Goal: Transaction & Acquisition: Purchase product/service

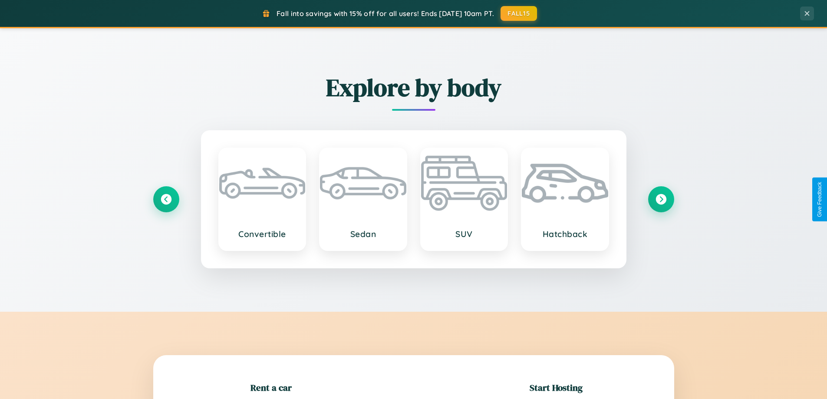
scroll to position [187, 0]
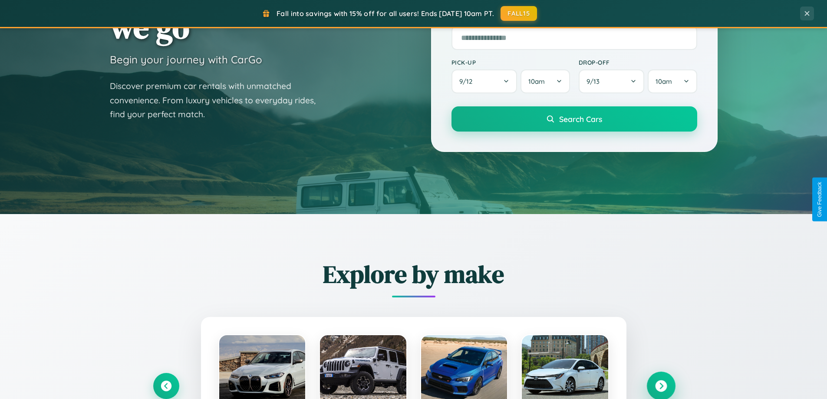
click at [661, 386] on icon at bounding box center [661, 386] width 12 height 12
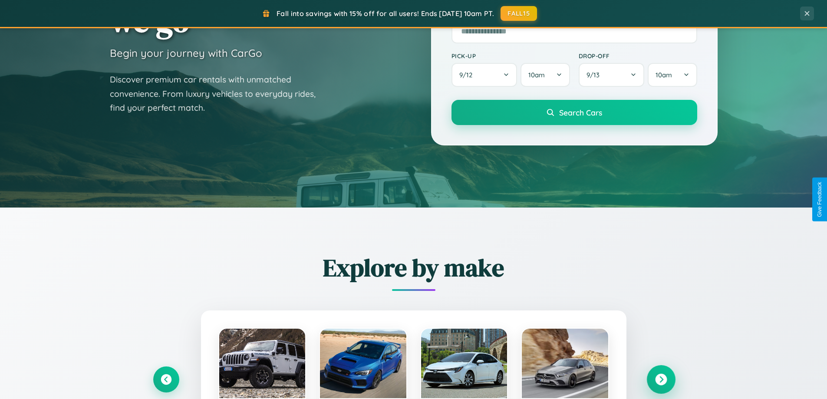
scroll to position [1670, 0]
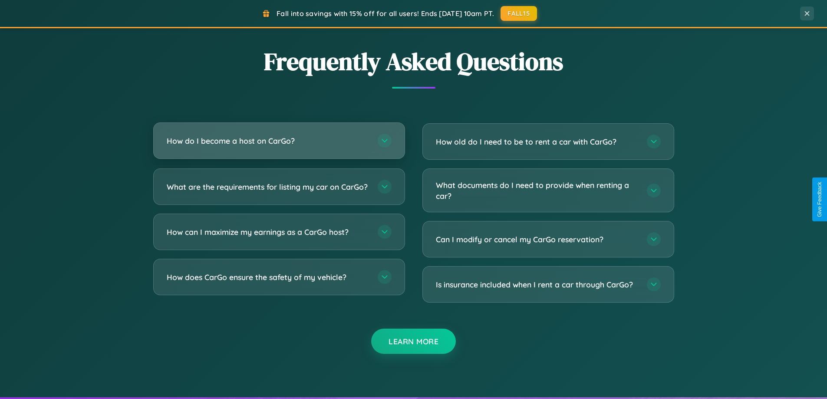
click at [279, 141] on h3 "How do I become a host on CarGo?" at bounding box center [268, 140] width 202 height 11
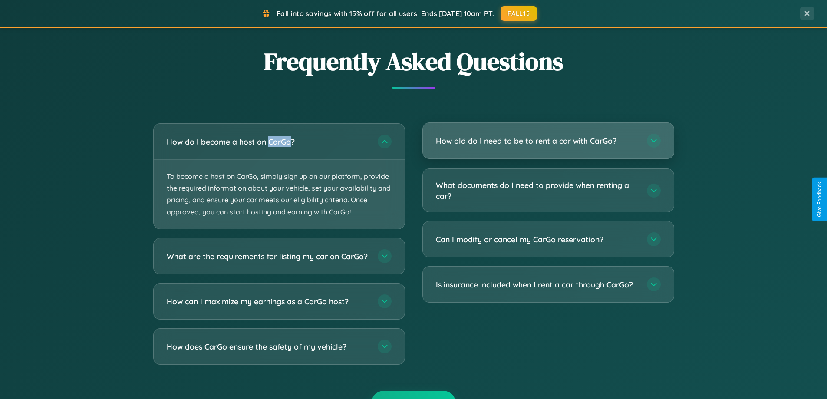
click at [548, 141] on h3 "How old do I need to be to rent a car with CarGo?" at bounding box center [537, 140] width 202 height 11
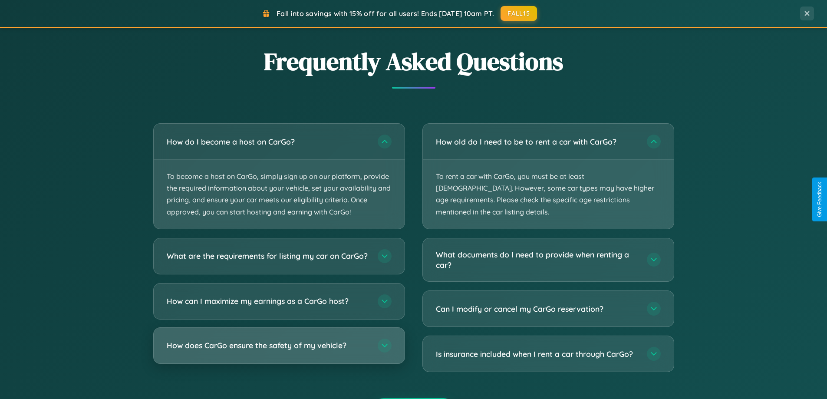
click at [279, 351] on h3 "How does CarGo ensure the safety of my vehicle?" at bounding box center [268, 345] width 202 height 11
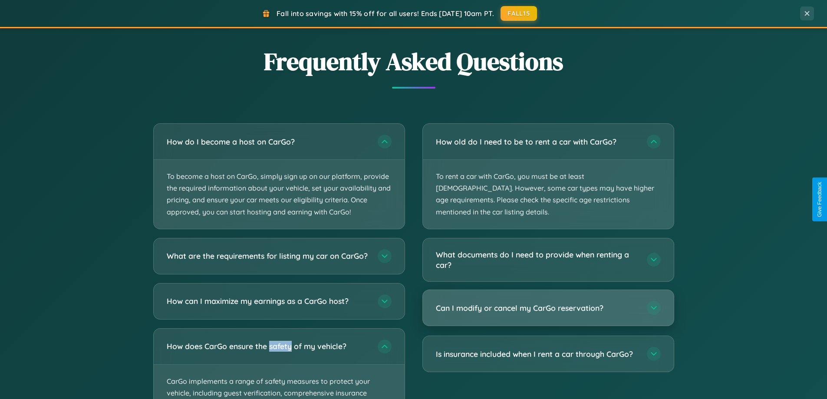
click at [548, 303] on h3 "Can I modify or cancel my CarGo reservation?" at bounding box center [537, 308] width 202 height 11
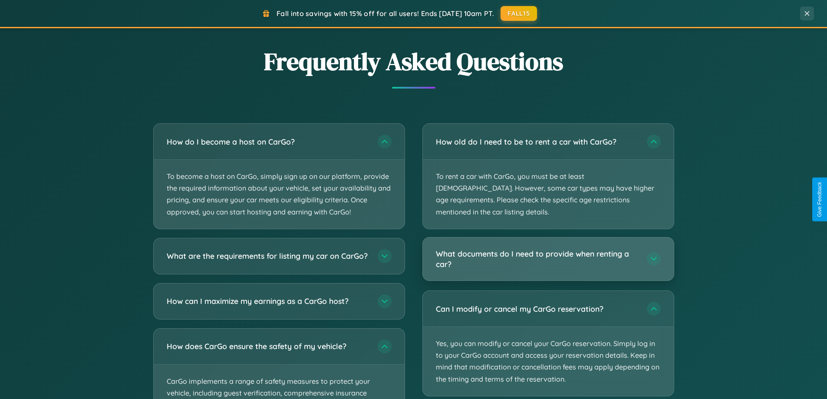
click at [548, 248] on h3 "What documents do I need to provide when renting a car?" at bounding box center [537, 258] width 202 height 21
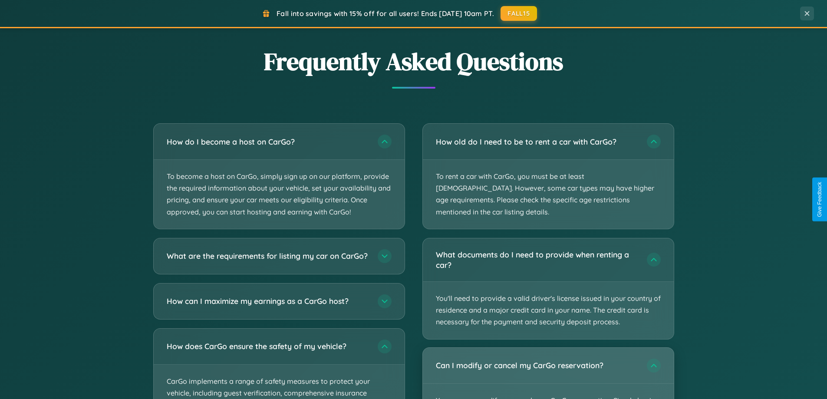
click at [548, 367] on div "Can I modify or cancel my CarGo reservation?" at bounding box center [548, 366] width 251 height 36
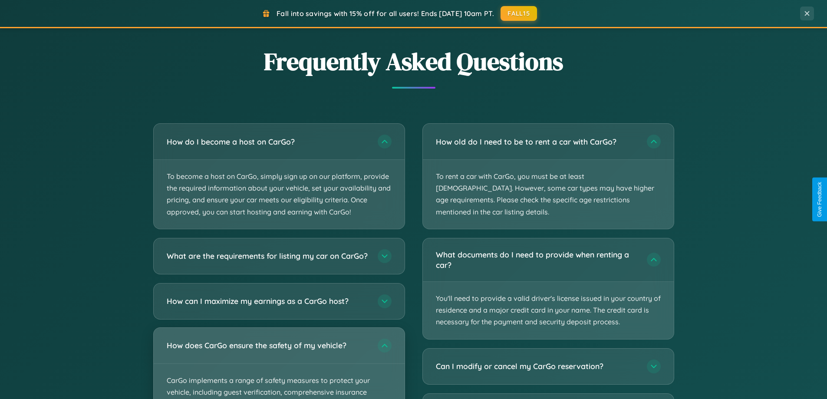
click at [279, 363] on div "How does CarGo ensure the safety of my vehicle?" at bounding box center [279, 346] width 251 height 36
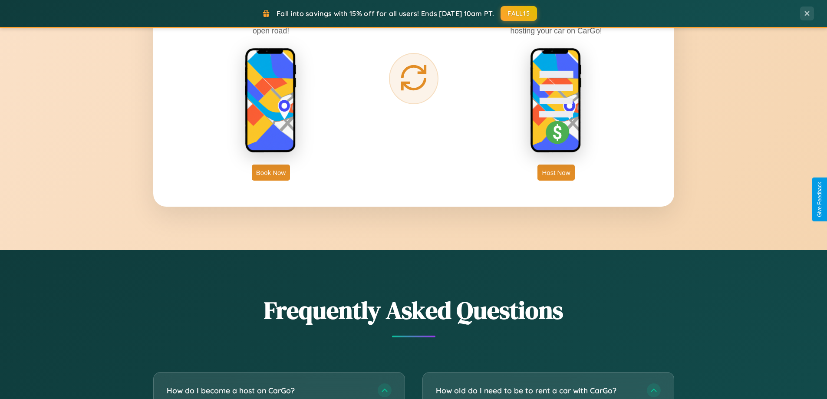
scroll to position [26, 0]
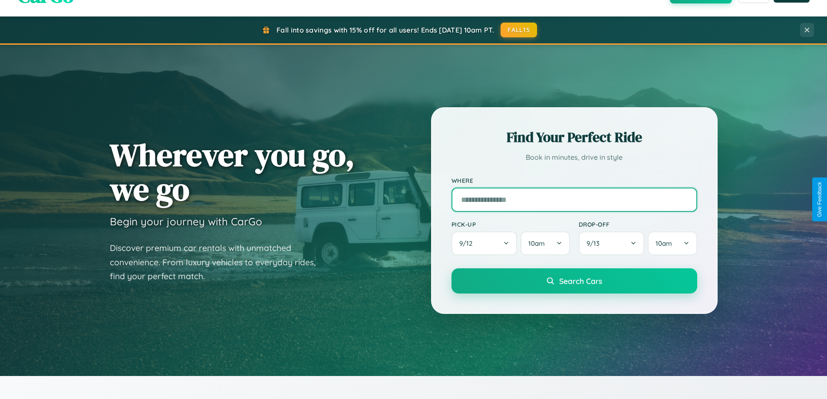
click at [574, 199] on input "text" at bounding box center [574, 199] width 246 height 24
type input "**********"
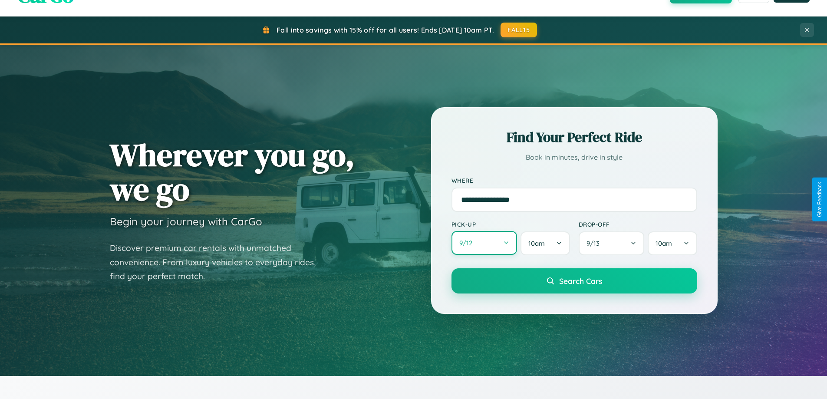
click at [484, 243] on button "9 / 12" at bounding box center [484, 243] width 66 height 24
select select "*"
select select "****"
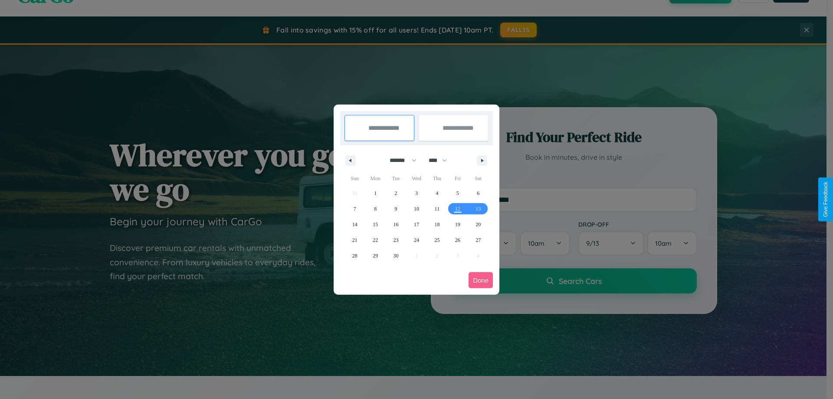
drag, startPoint x: 399, startPoint y: 160, endPoint x: 417, endPoint y: 174, distance: 22.2
click at [399, 160] on select "******* ******** ***** ***** *** **** **** ****** ********* ******* ******** **…" at bounding box center [401, 160] width 37 height 14
select select "**"
click at [355, 208] on span "7" at bounding box center [355, 209] width 3 height 16
type input "**********"
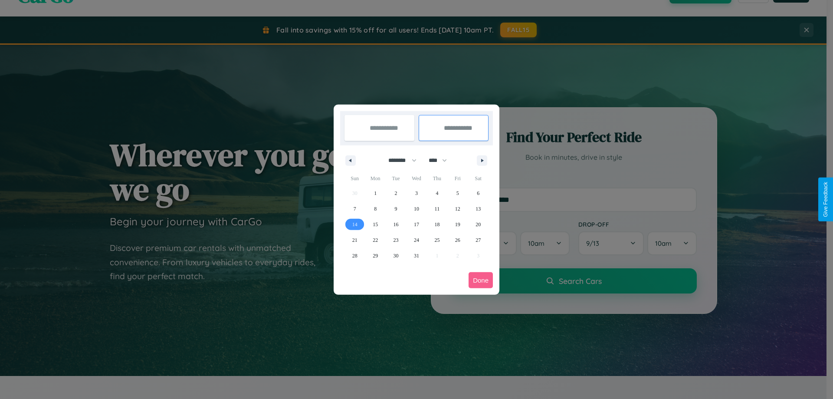
click at [355, 224] on span "14" at bounding box center [354, 225] width 5 height 16
type input "**********"
click at [481, 280] on button "Done" at bounding box center [481, 280] width 24 height 16
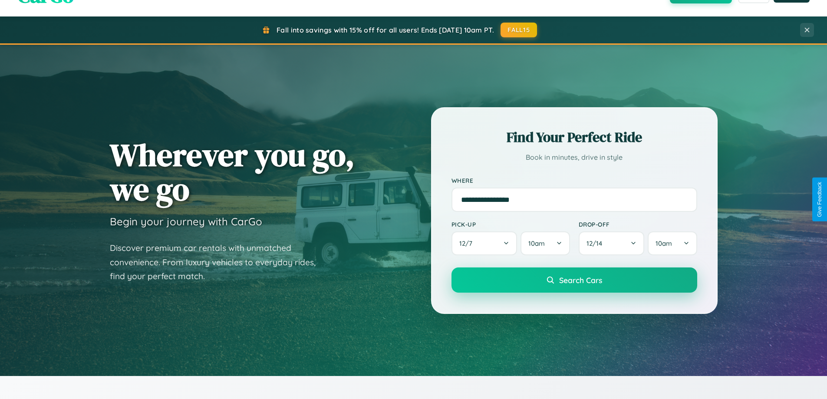
click at [574, 280] on span "Search Cars" at bounding box center [580, 280] width 43 height 10
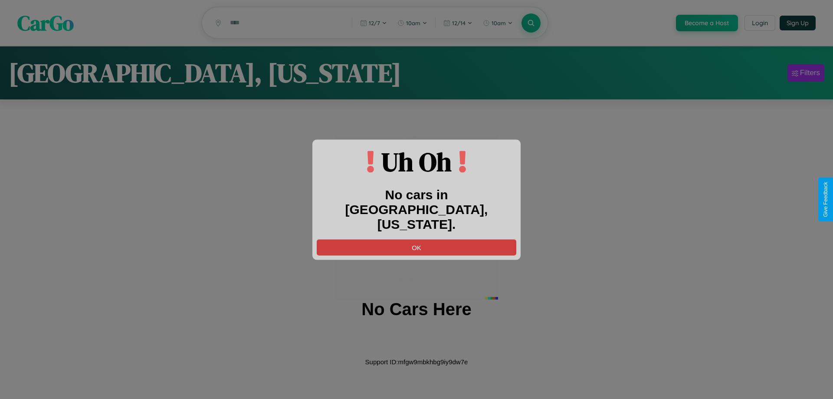
click at [417, 239] on button "OK" at bounding box center [417, 247] width 200 height 16
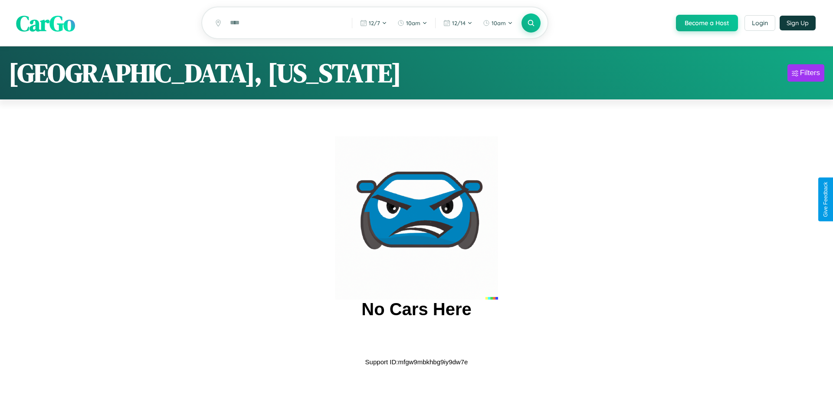
click at [46, 23] on span "CarGo" at bounding box center [45, 23] width 59 height 30
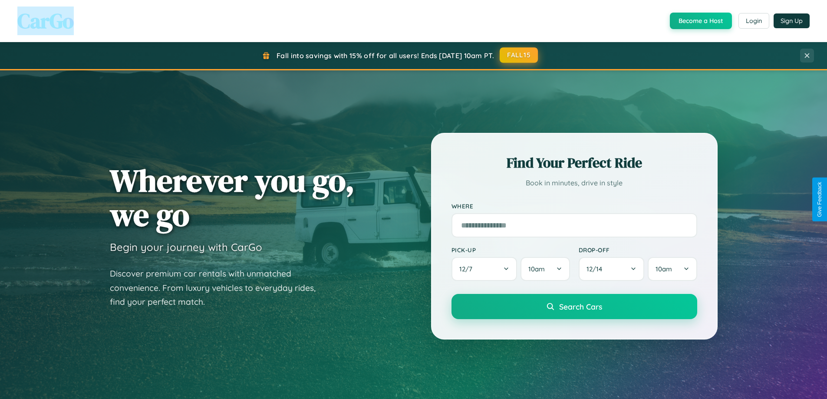
click at [519, 55] on button "FALL15" at bounding box center [519, 55] width 38 height 16
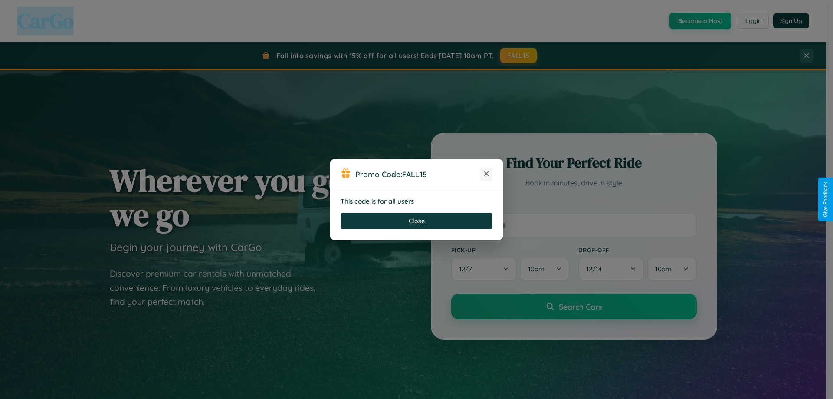
click at [487, 174] on icon at bounding box center [486, 173] width 9 height 9
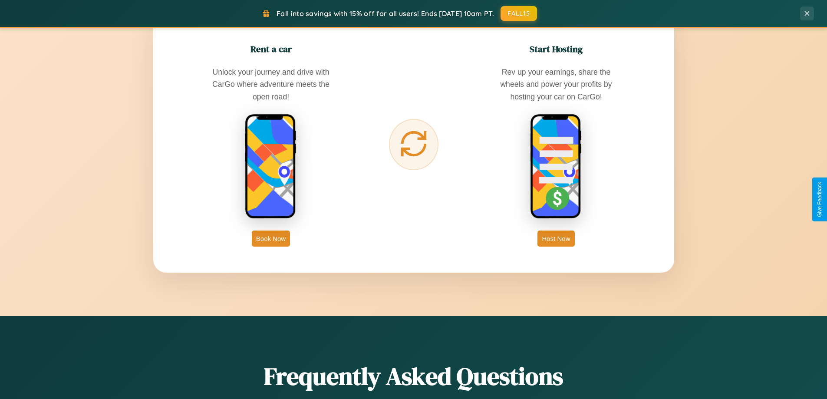
scroll to position [1395, 0]
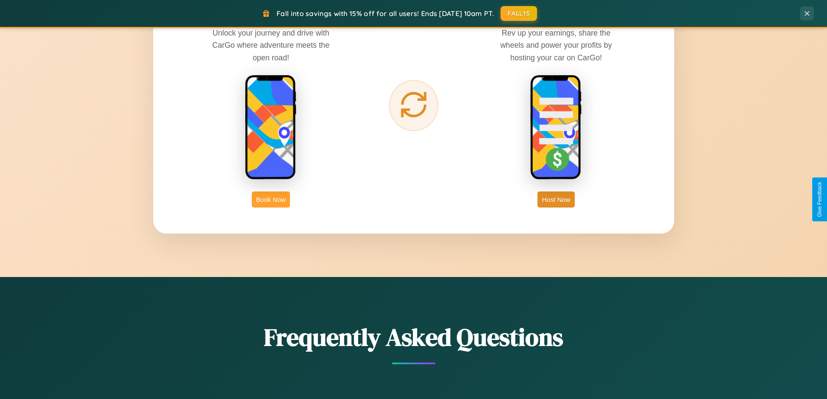
click at [271, 199] on button "Book Now" at bounding box center [271, 199] width 38 height 16
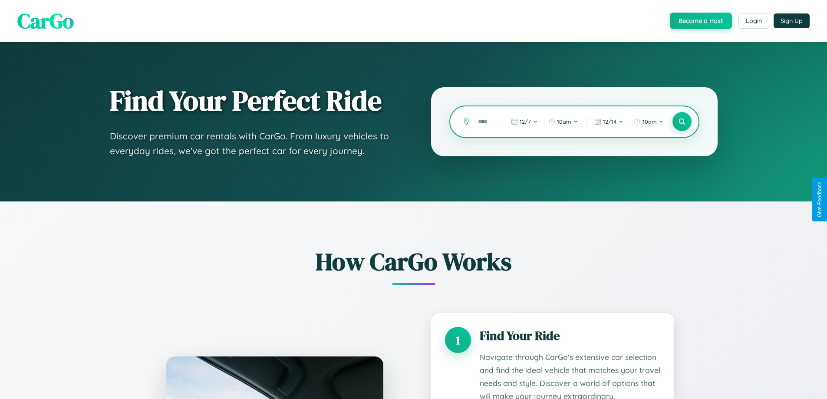
click at [484, 122] on input "text" at bounding box center [484, 121] width 20 height 15
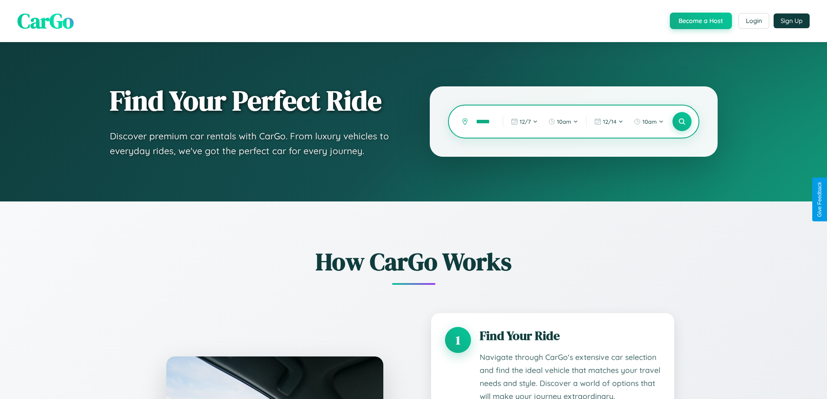
scroll to position [0, 18]
type input "********"
click at [681, 122] on icon at bounding box center [682, 122] width 8 height 8
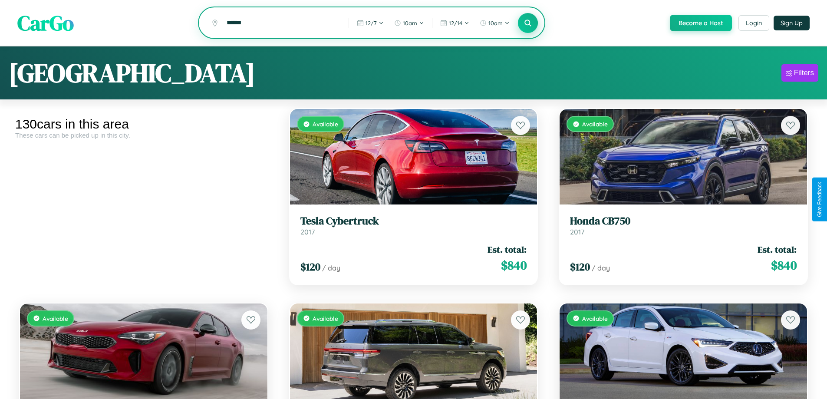
click at [527, 23] on icon at bounding box center [528, 23] width 8 height 8
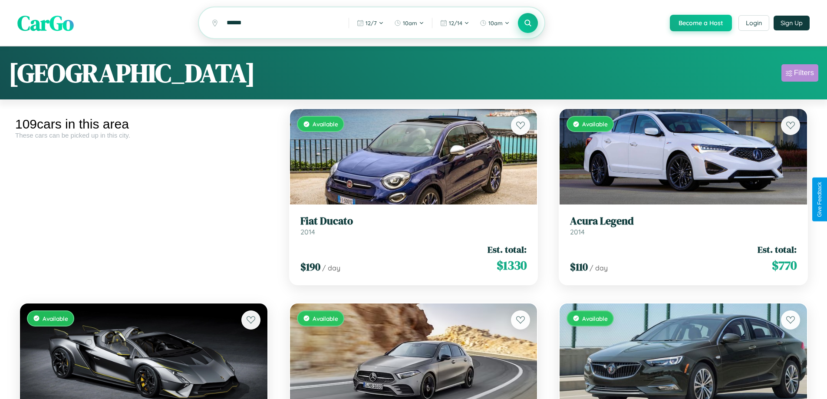
click at [799, 74] on div "Filters" at bounding box center [804, 73] width 20 height 9
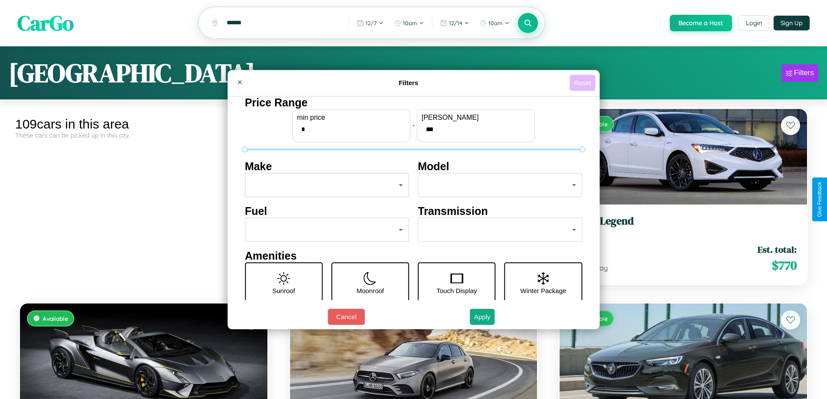
click at [583, 82] on button "Reset" at bounding box center [582, 83] width 26 height 16
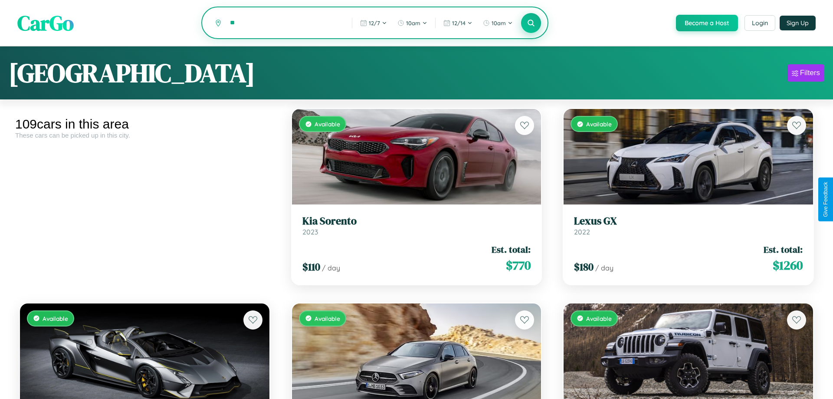
type input "*"
type input "*********"
click at [527, 23] on icon at bounding box center [528, 23] width 8 height 8
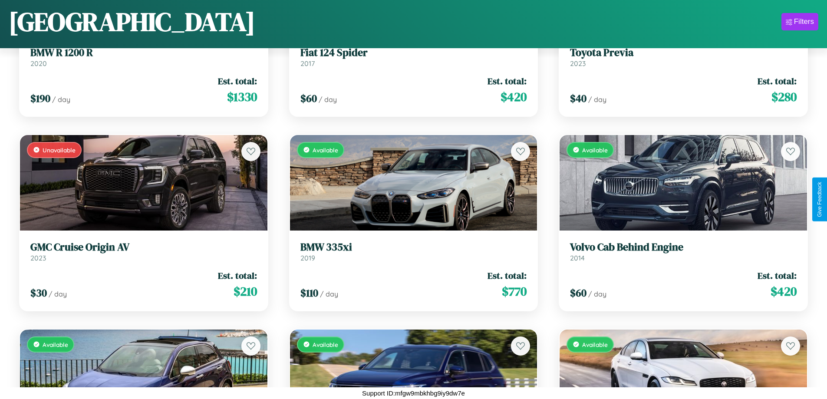
scroll to position [1094, 0]
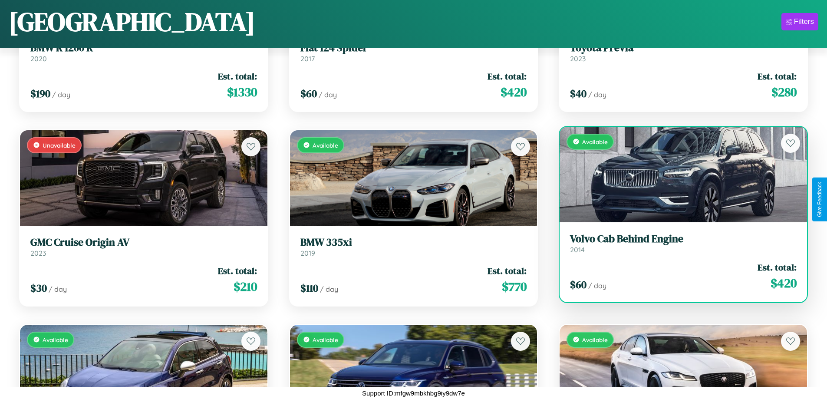
click at [678, 247] on link "Volvo Cab Behind Engine 2014" at bounding box center [683, 243] width 227 height 21
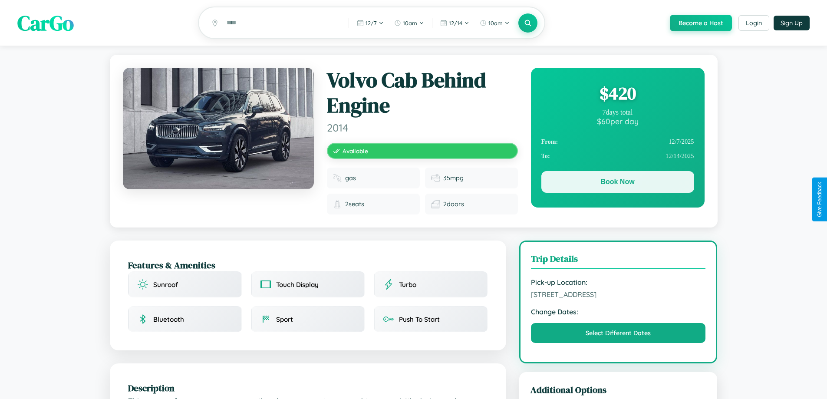
click at [617, 183] on button "Book Now" at bounding box center [617, 182] width 153 height 22
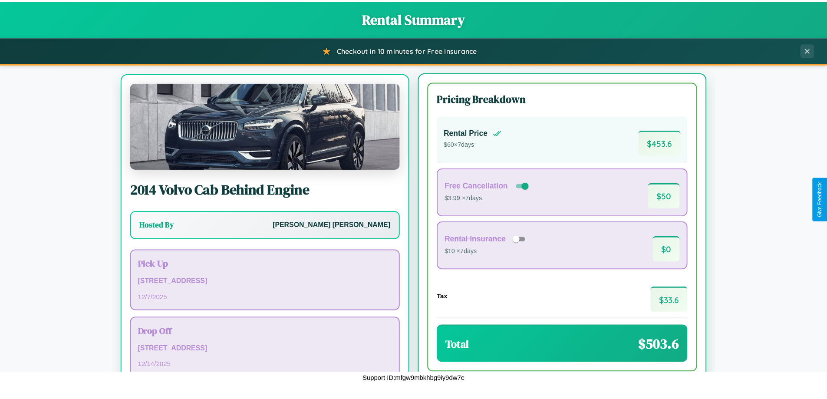
scroll to position [40, 0]
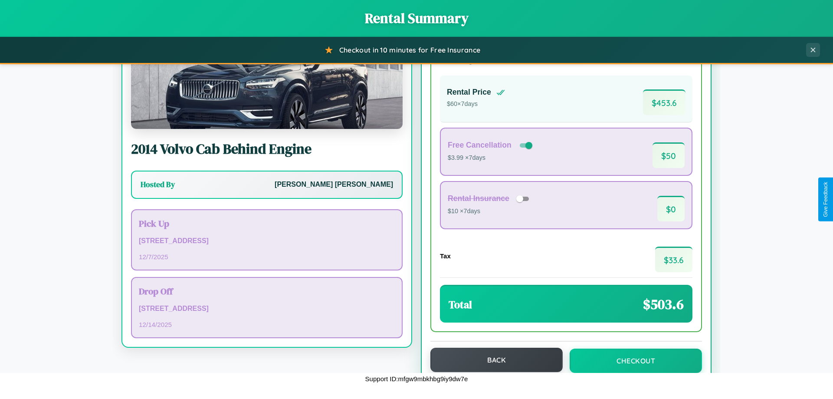
click at [493, 360] on button "Back" at bounding box center [497, 360] width 132 height 24
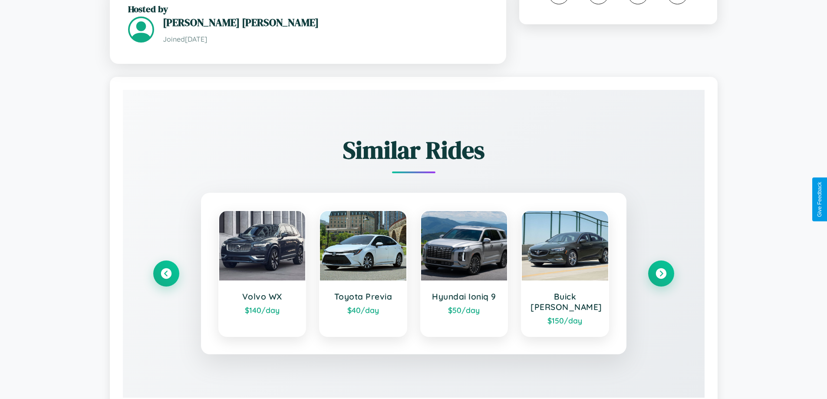
scroll to position [519, 0]
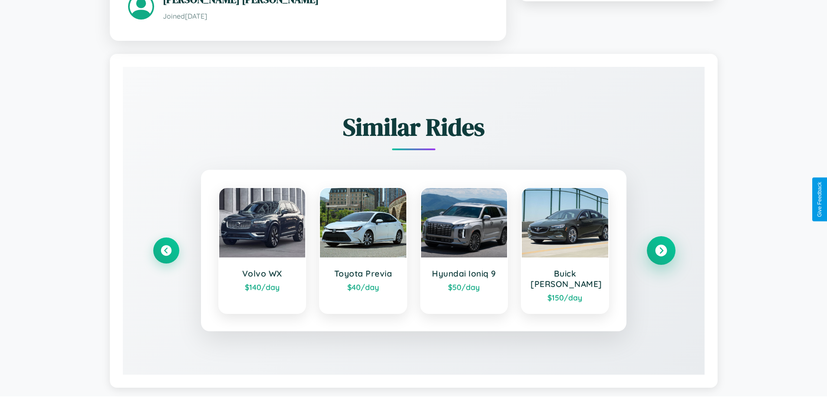
click at [661, 246] on icon at bounding box center [661, 250] width 12 height 12
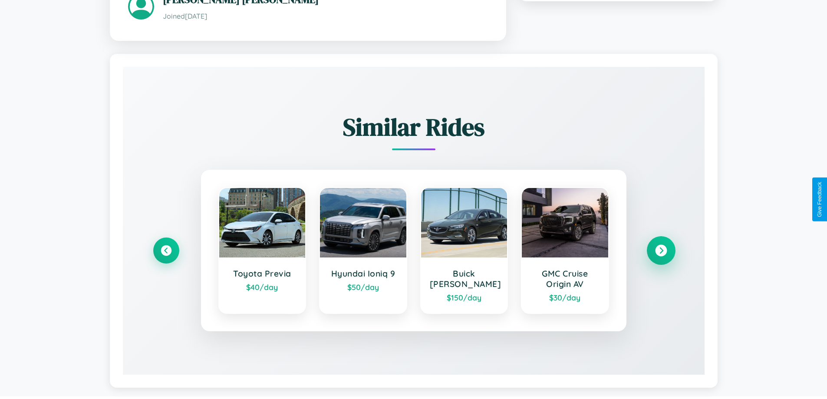
click at [661, 251] on icon at bounding box center [661, 250] width 12 height 12
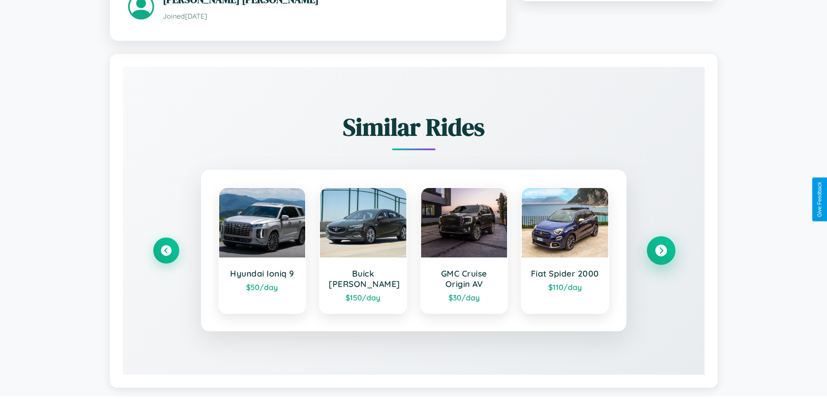
click at [661, 251] on icon at bounding box center [661, 250] width 12 height 12
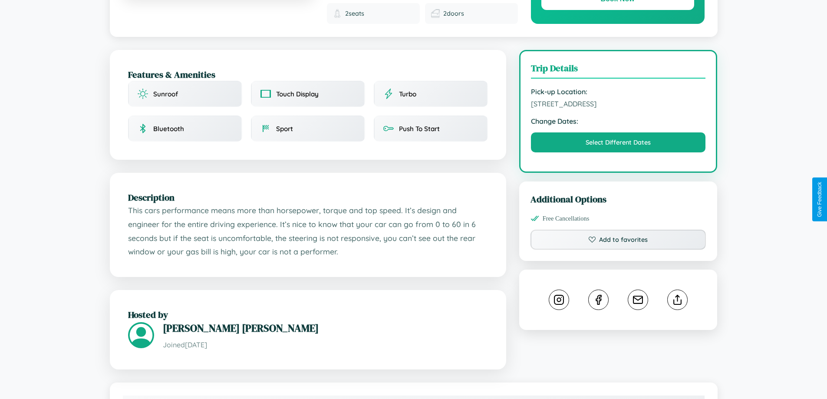
scroll to position [96, 0]
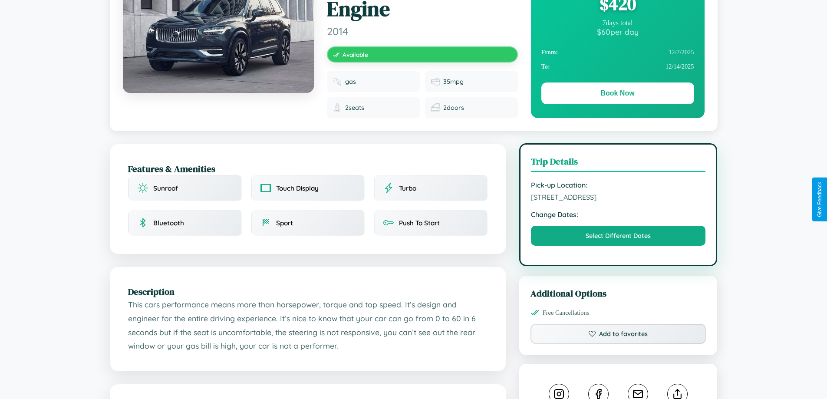
click at [618, 198] on span "[STREET_ADDRESS]" at bounding box center [618, 197] width 175 height 9
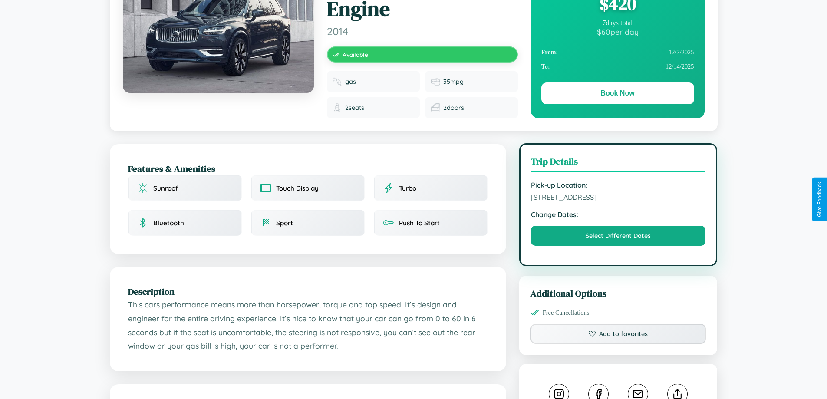
click at [618, 198] on span "[STREET_ADDRESS]" at bounding box center [618, 197] width 175 height 9
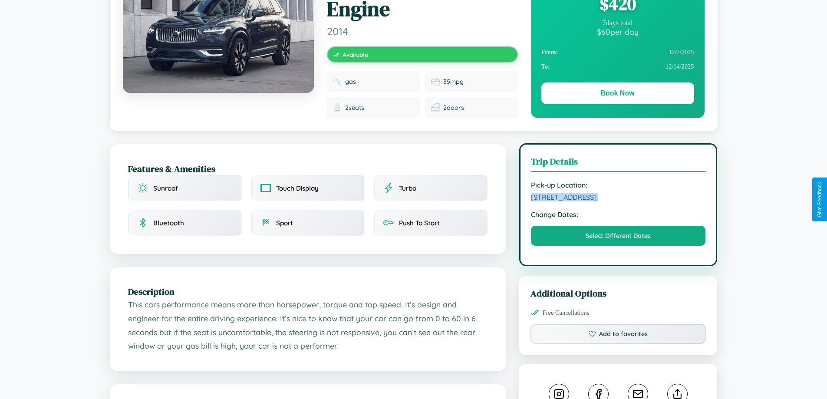
click at [618, 198] on span "[STREET_ADDRESS]" at bounding box center [618, 197] width 175 height 9
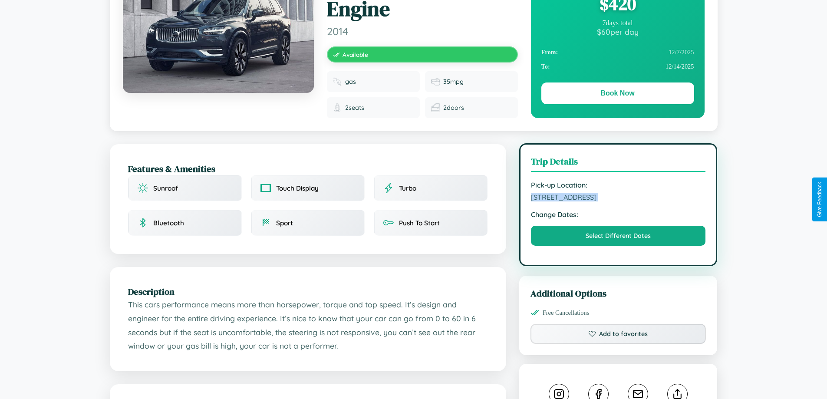
click at [618, 198] on span "[STREET_ADDRESS]" at bounding box center [618, 197] width 175 height 9
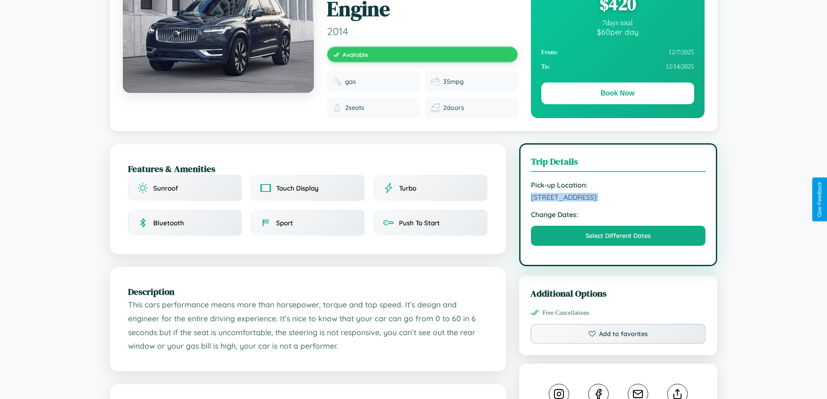
click at [618, 198] on span "[STREET_ADDRESS]" at bounding box center [618, 197] width 175 height 9
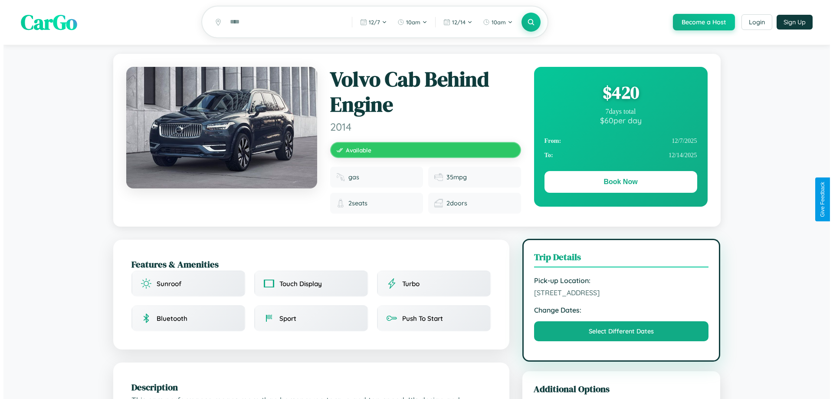
scroll to position [0, 0]
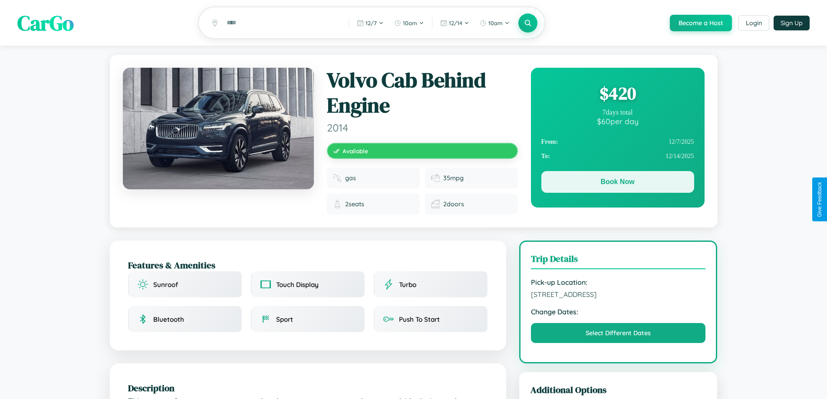
click at [617, 184] on button "Book Now" at bounding box center [617, 182] width 153 height 22
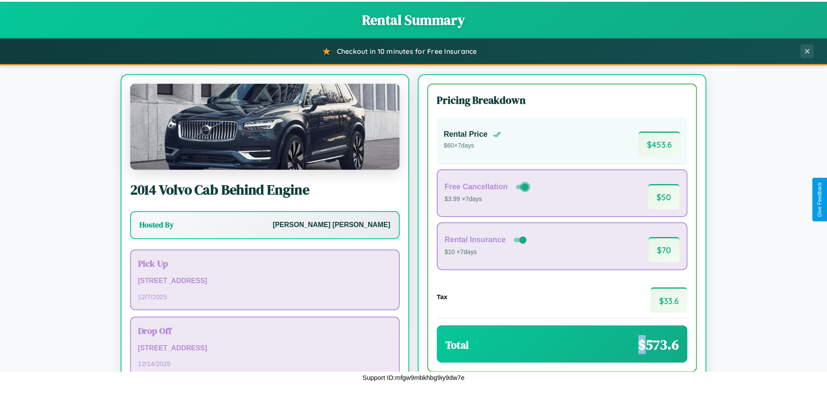
scroll to position [59, 0]
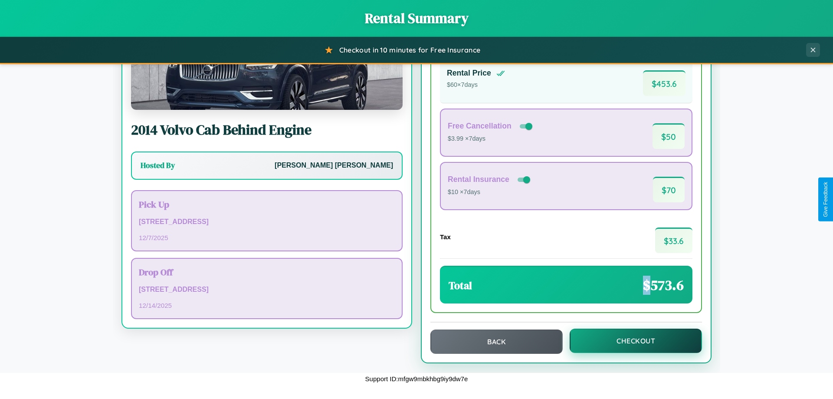
click at [630, 341] on button "Checkout" at bounding box center [636, 341] width 132 height 24
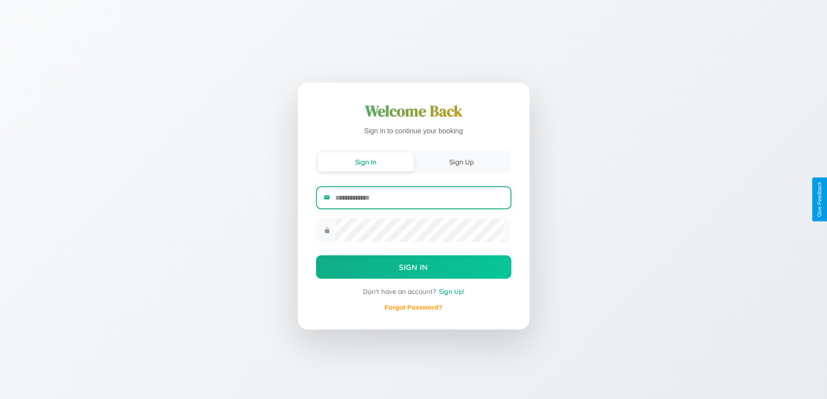
click at [419, 199] on input "email" at bounding box center [419, 197] width 168 height 21
type input "**********"
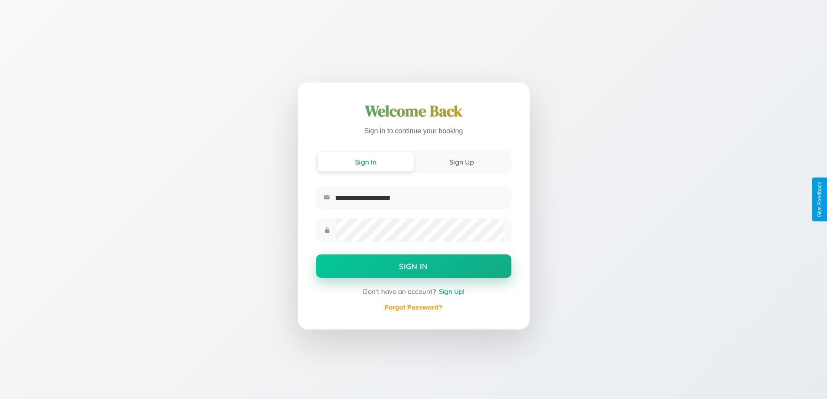
click at [413, 267] on button "Sign In" at bounding box center [413, 265] width 195 height 23
